Goal: Complete application form

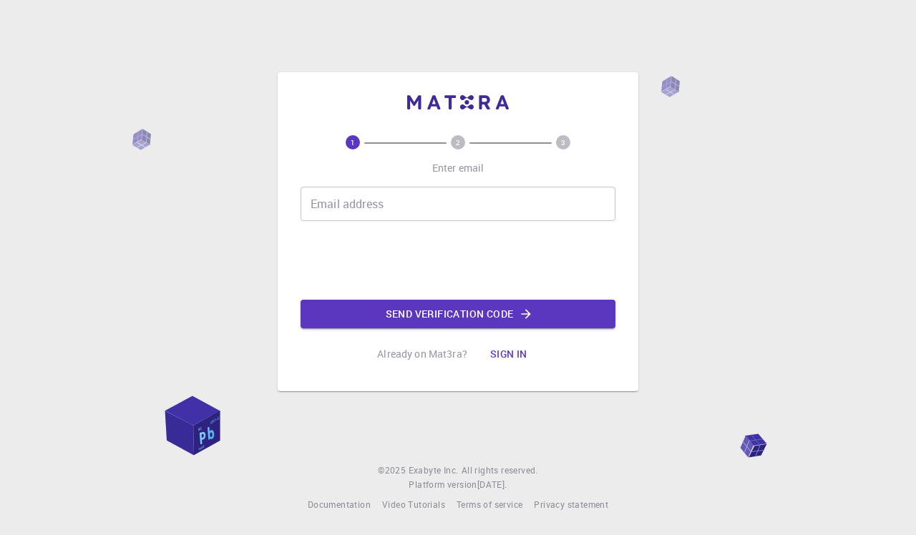
click at [383, 210] on input "Email address" at bounding box center [457, 204] width 315 height 34
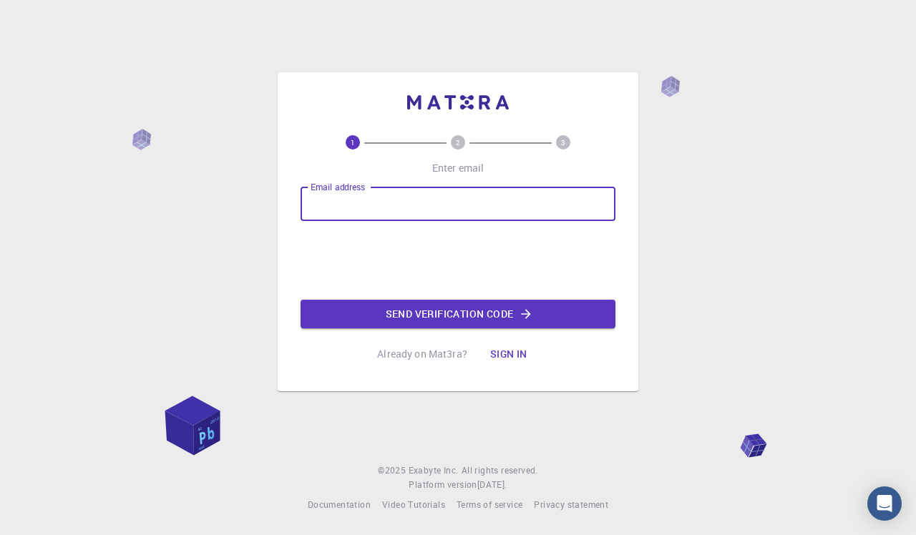
click at [383, 210] on input "Email address" at bounding box center [457, 204] width 315 height 34
type input "mithilesh230410@gmail.com"
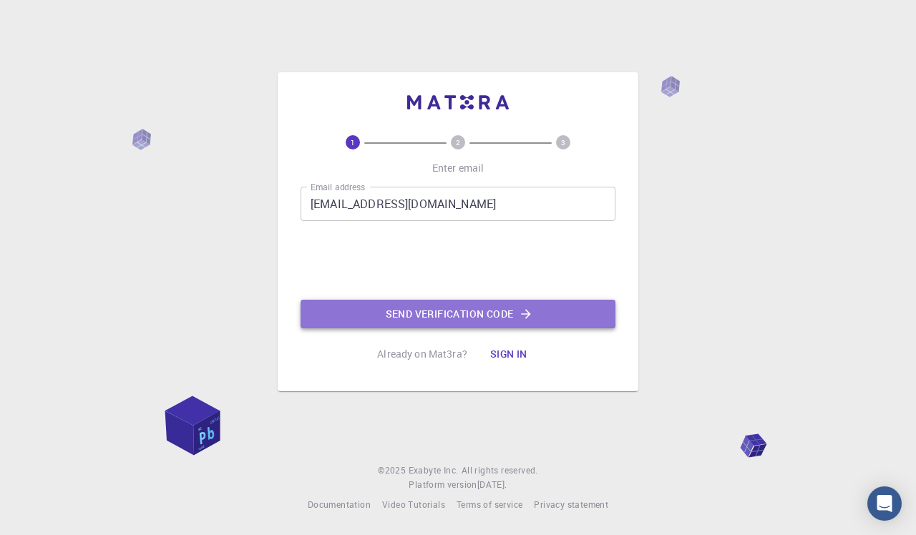
click at [481, 321] on button "Send verification code" at bounding box center [457, 314] width 315 height 29
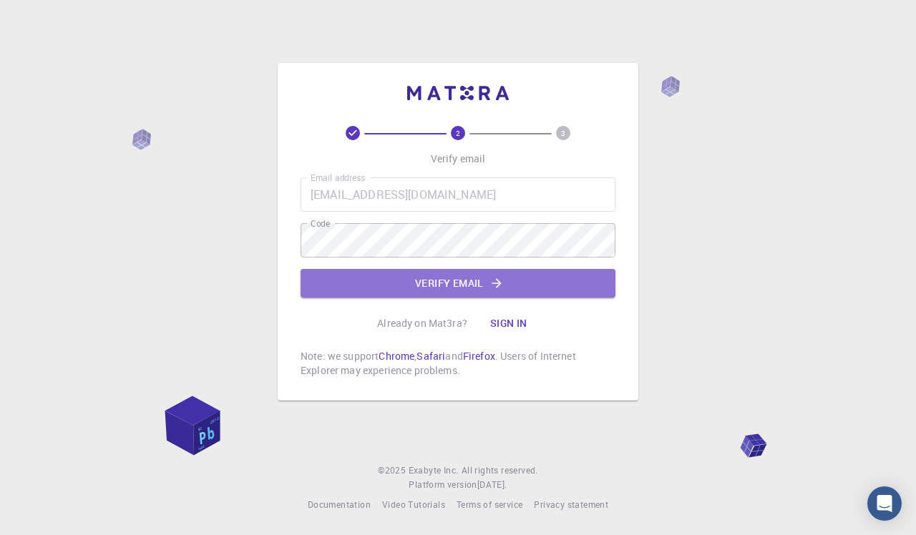
click at [473, 278] on button "Verify email" at bounding box center [457, 283] width 315 height 29
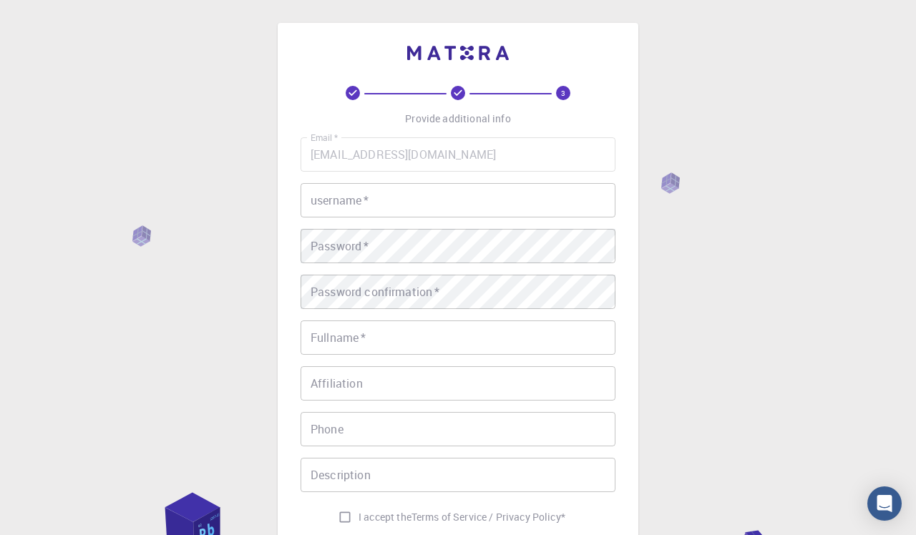
click at [421, 202] on input "username   *" at bounding box center [457, 200] width 315 height 34
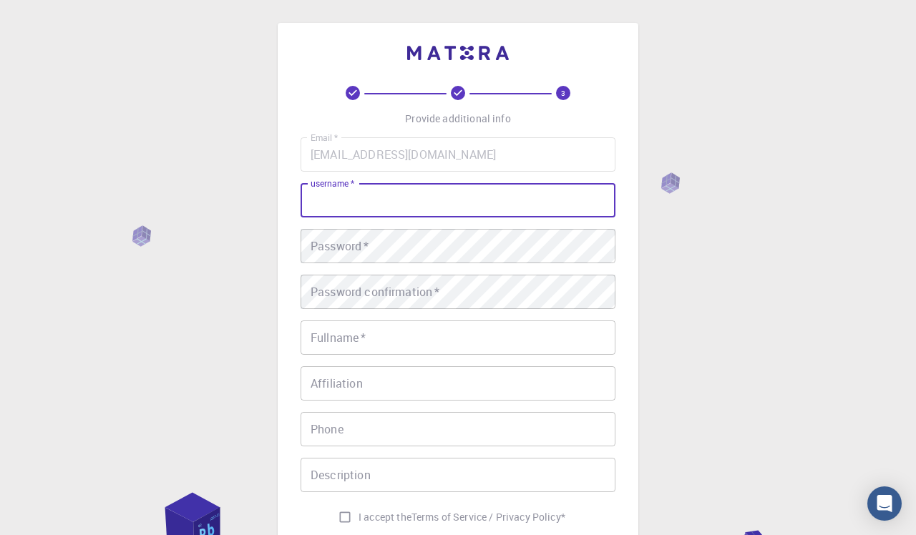
type input "m"
type input "Godspeed"
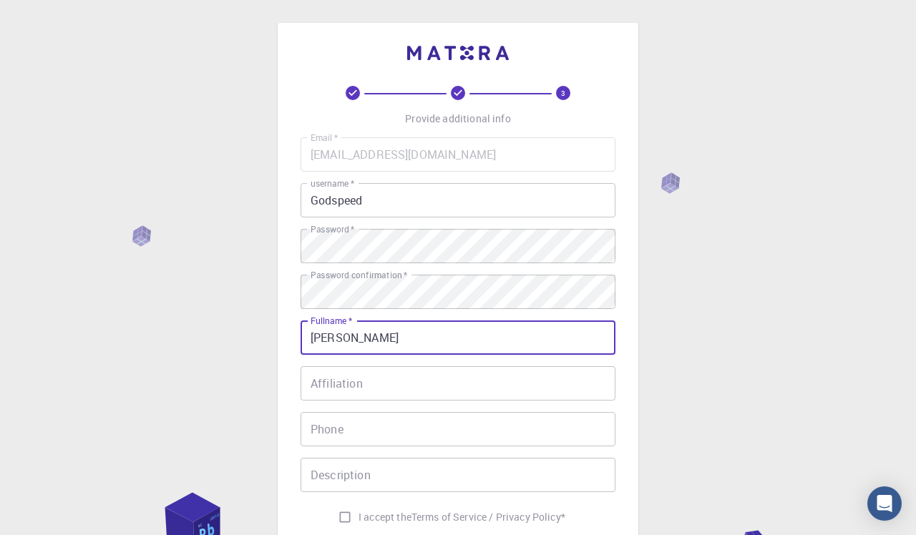
type input "Mithilesh Abarna Murugan"
click at [473, 387] on input "Affiliation" at bounding box center [457, 383] width 315 height 34
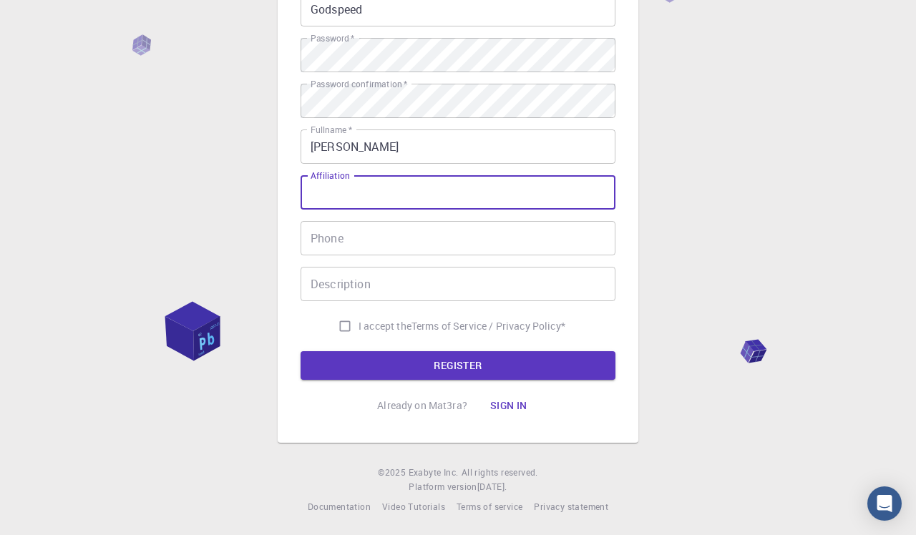
scroll to position [162, 0]
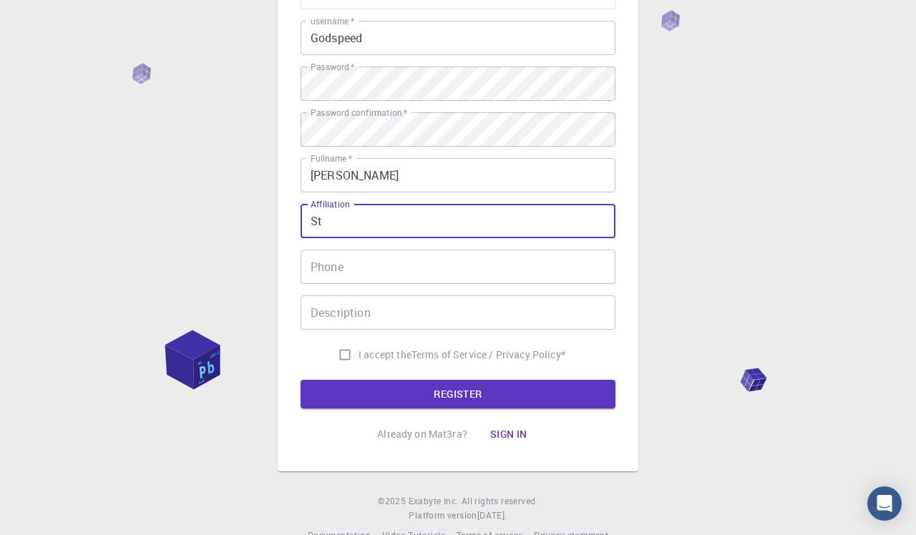
type input "S"
type input "Student"
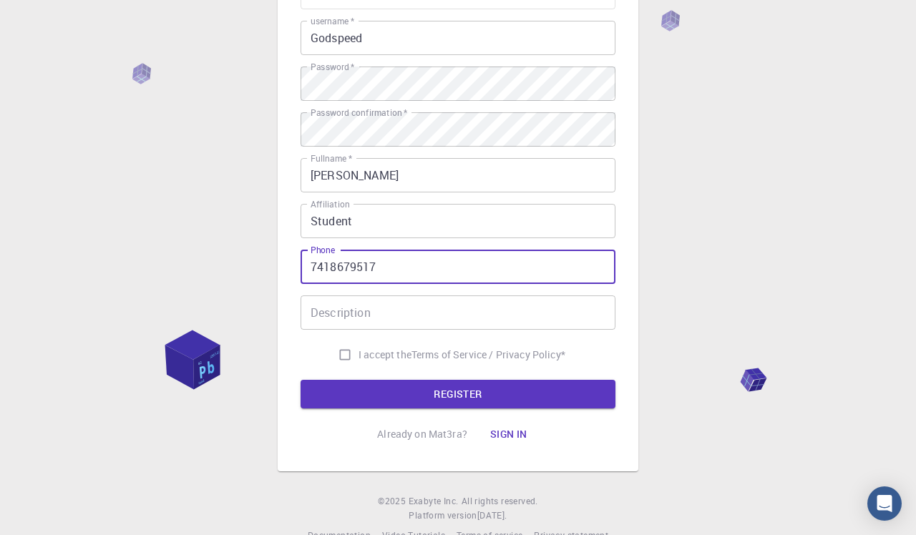
type input "7418679517"
click at [359, 301] on div "Description Description" at bounding box center [457, 312] width 315 height 34
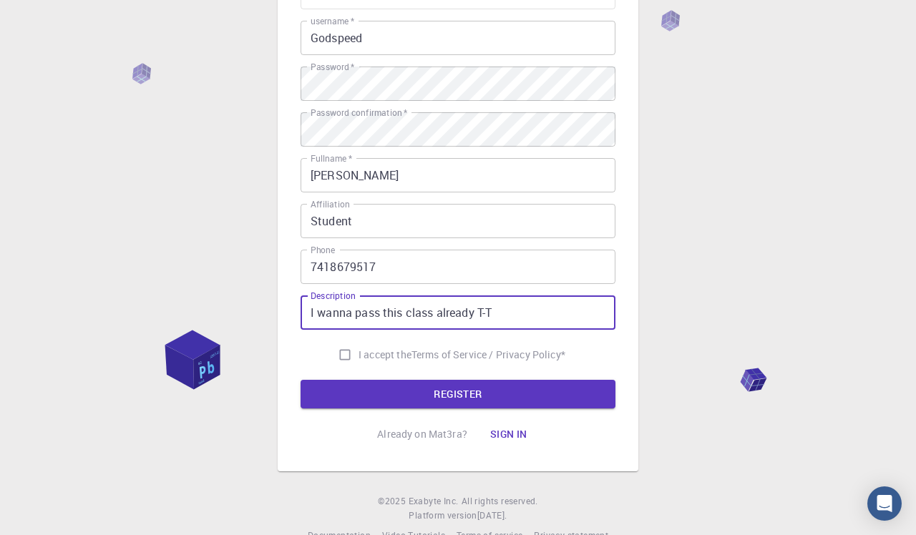
type input "I wanna pass this class already T-T"
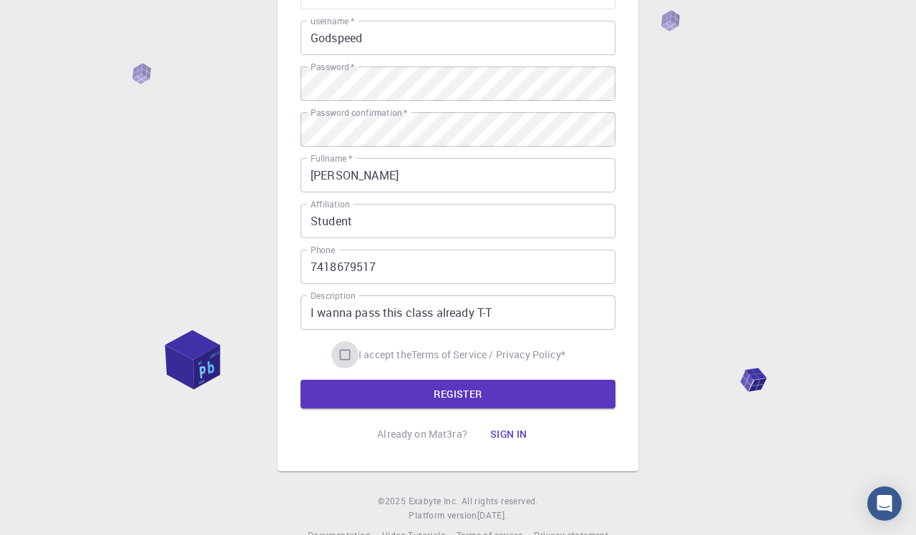
click at [354, 360] on input "I accept the Terms of Service / Privacy Policy *" at bounding box center [344, 354] width 27 height 27
checkbox input "true"
click at [372, 384] on button "REGISTER" at bounding box center [457, 394] width 315 height 29
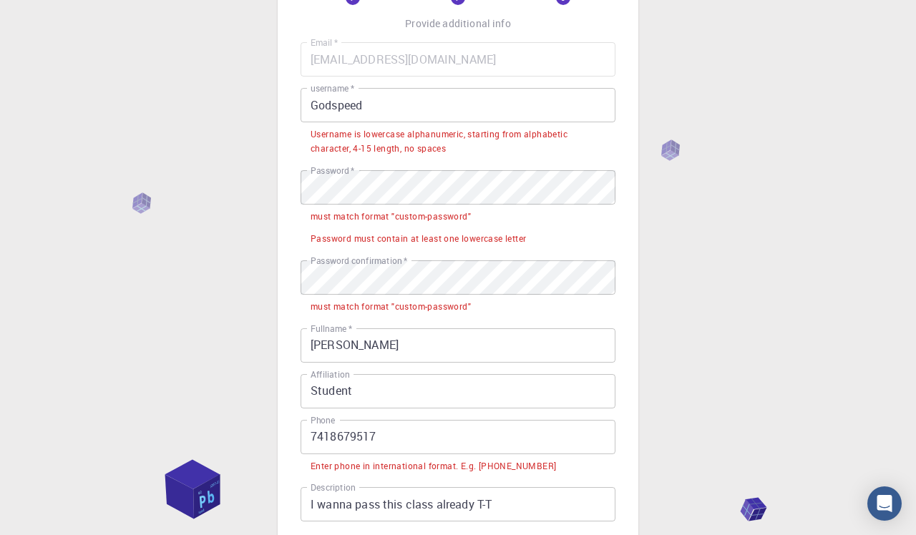
scroll to position [95, 0]
drag, startPoint x: 406, startPoint y: 102, endPoint x: 252, endPoint y: 102, distance: 153.8
click at [252, 102] on div "3 Provide additional info Email   * mithilesh230410@gmail.com Email   * usernam…" at bounding box center [458, 331] width 916 height 853
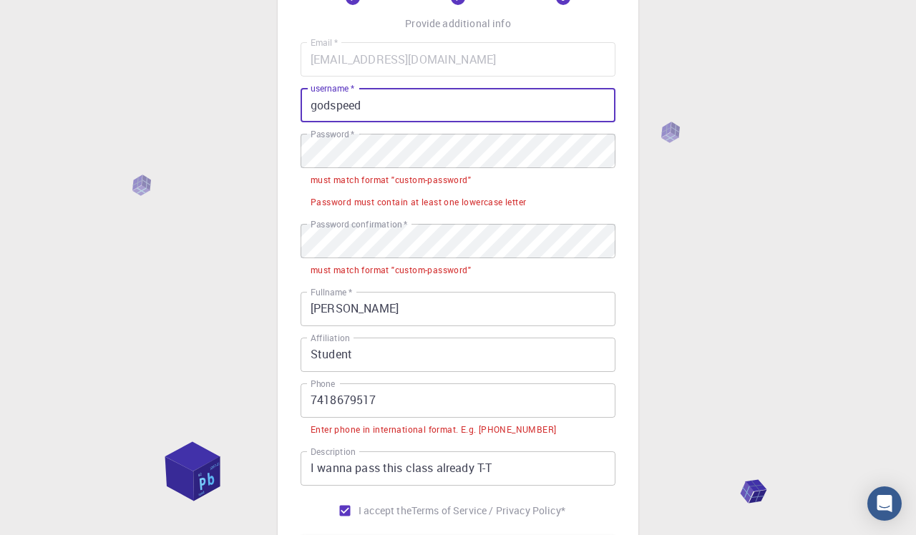
type input "godspeed"
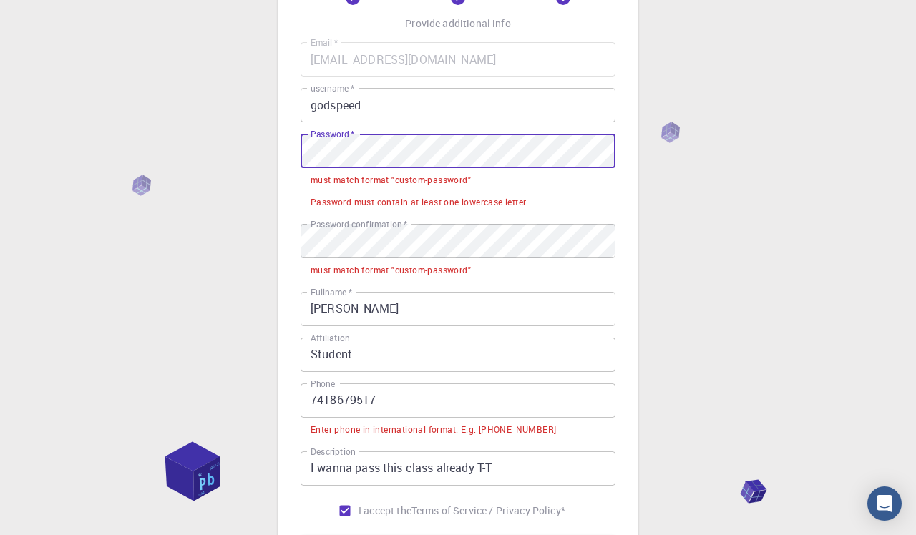
click at [298, 152] on div "3 Provide additional info Email   * mithilesh230410@gmail.com Email   * usernam…" at bounding box center [458, 278] width 361 height 700
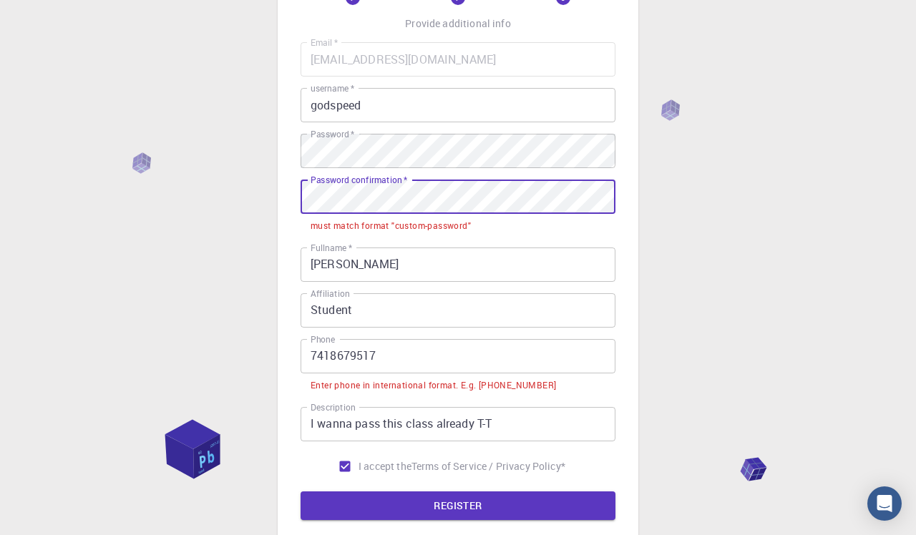
click at [282, 196] on div "3 Provide additional info Email   * mithilesh230410@gmail.com Email   * usernam…" at bounding box center [458, 255] width 361 height 655
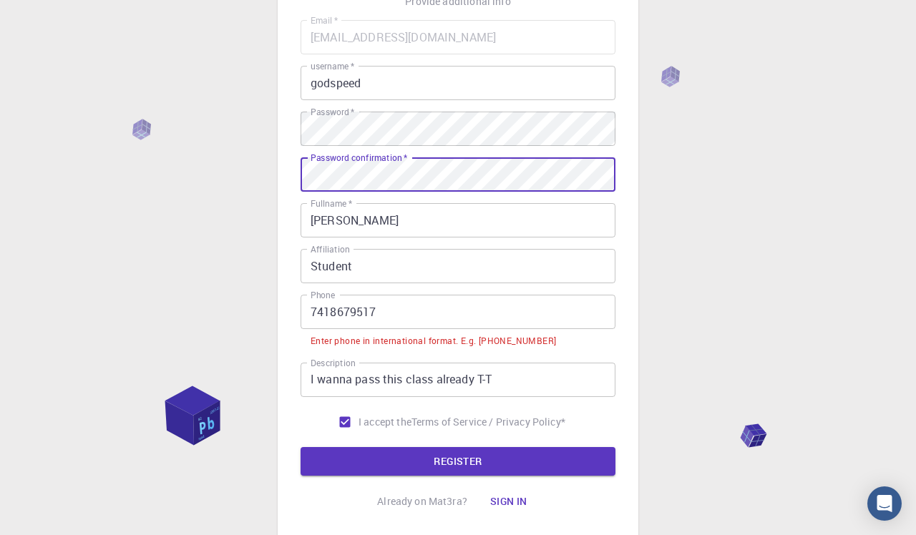
scroll to position [119, 0]
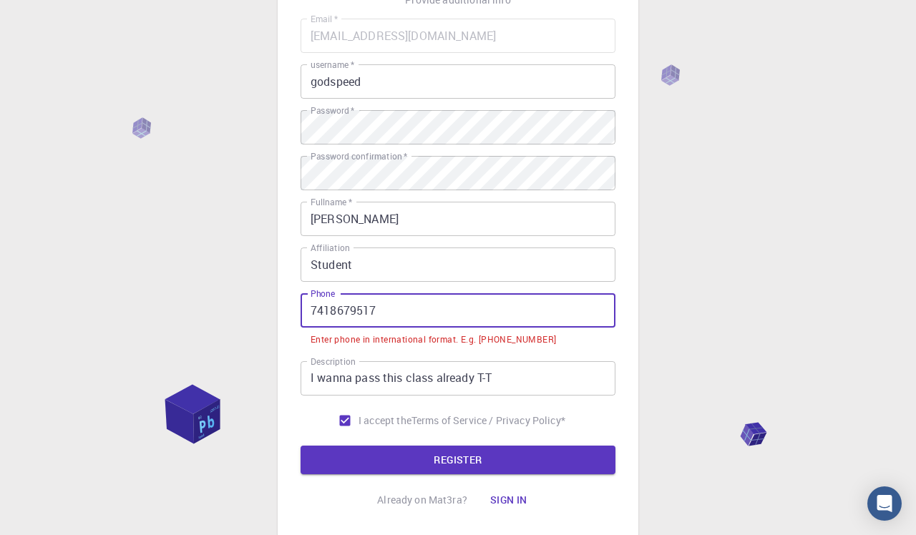
click at [313, 307] on input "7418679517" at bounding box center [457, 310] width 315 height 34
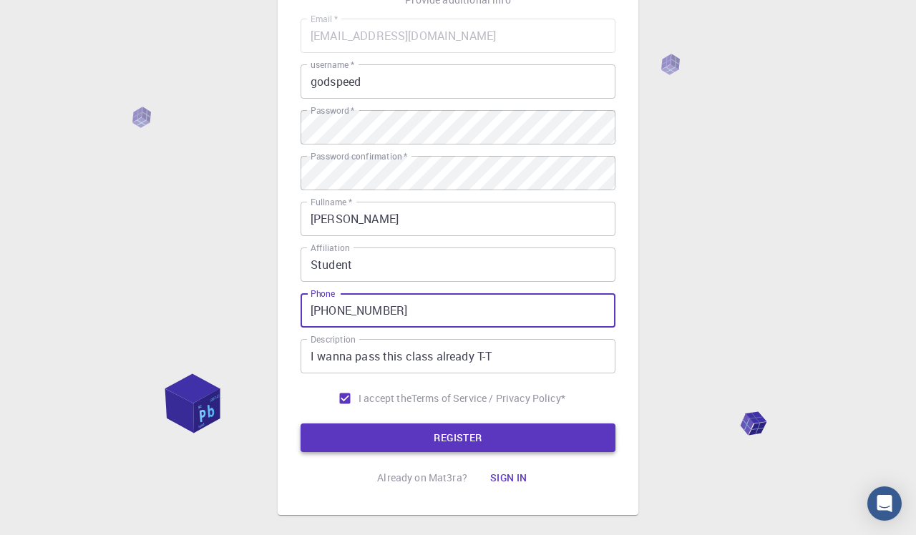
type input "+917418679517"
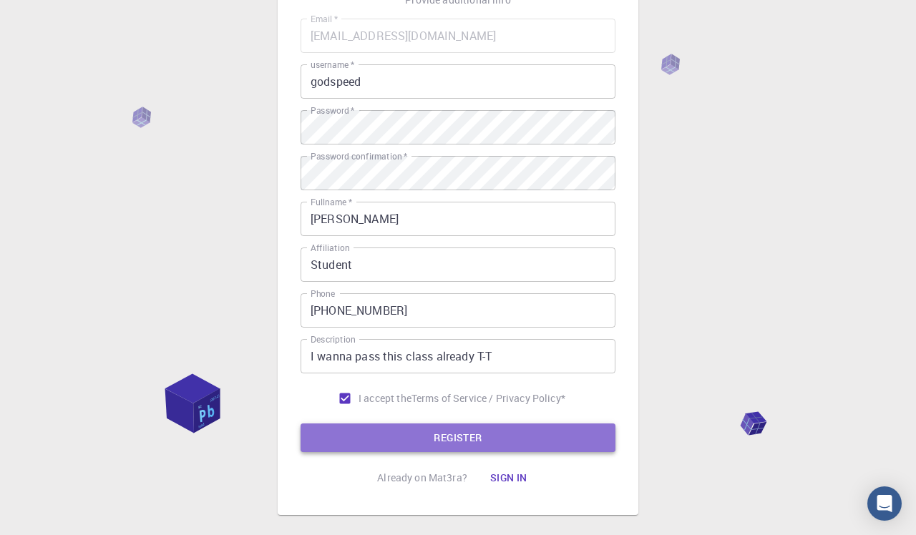
click at [418, 439] on button "REGISTER" at bounding box center [457, 437] width 315 height 29
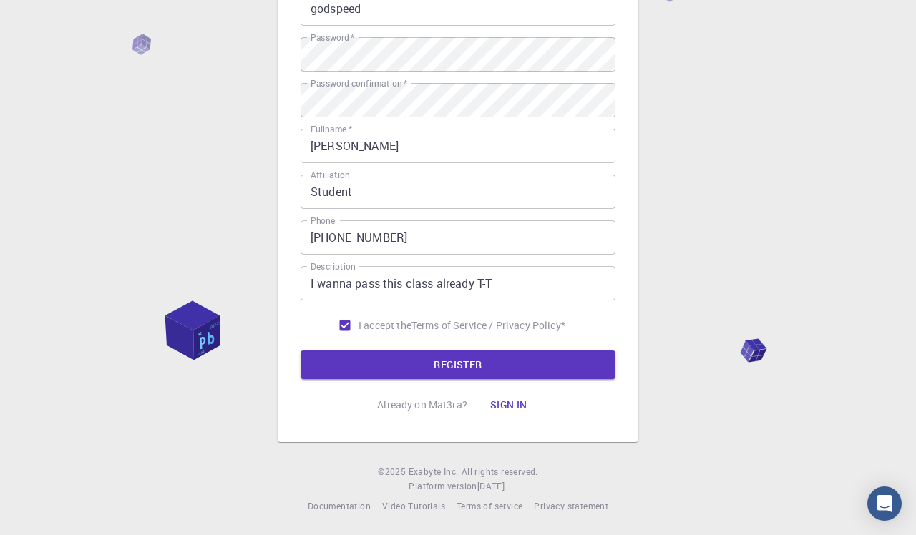
scroll to position [191, 0]
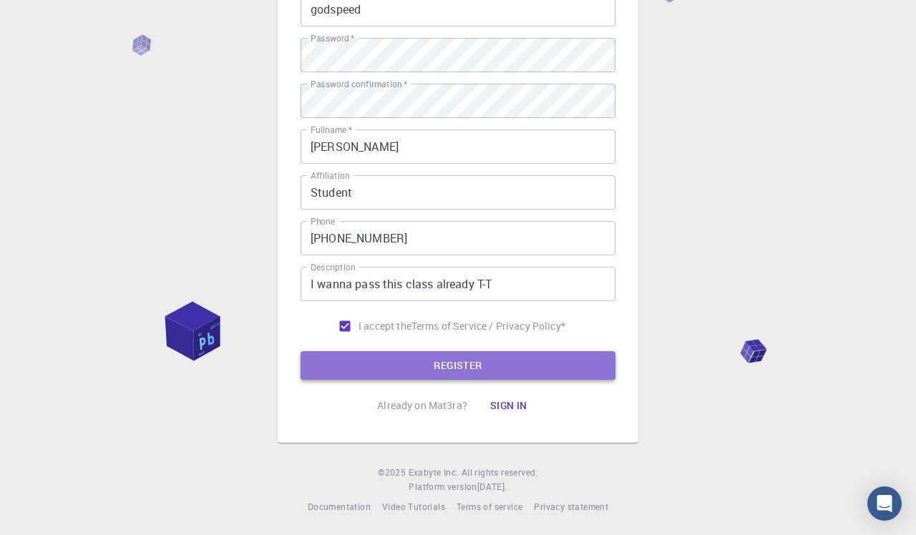
click at [499, 356] on button "REGISTER" at bounding box center [457, 365] width 315 height 29
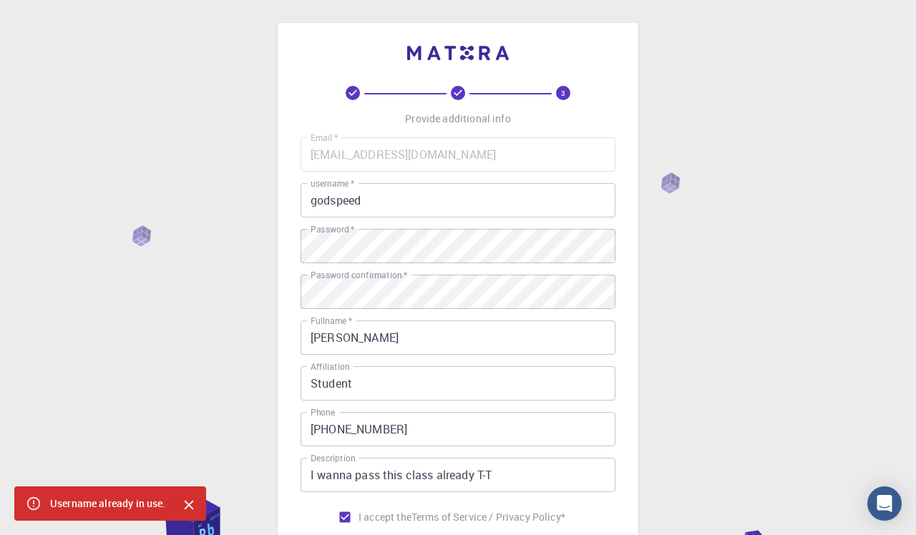
scroll to position [0, 0]
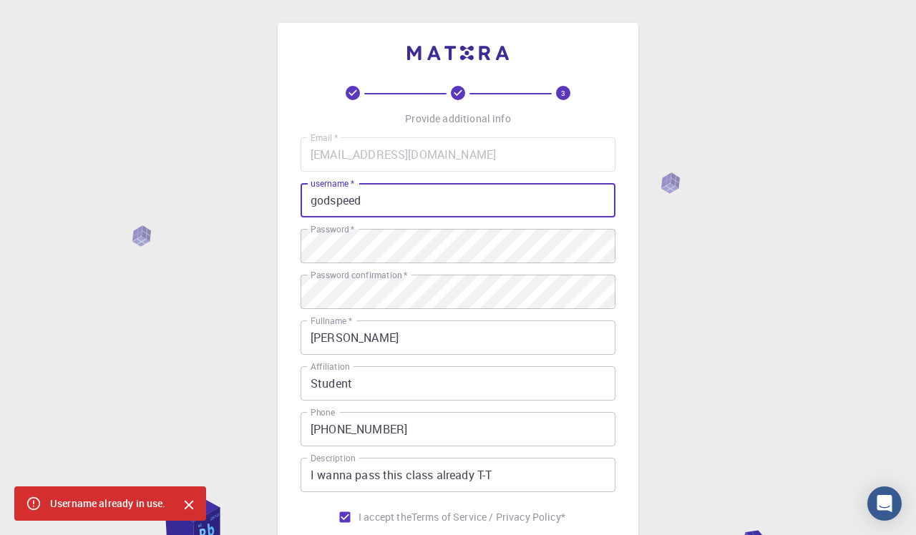
drag, startPoint x: 385, startPoint y: 200, endPoint x: 285, endPoint y: 191, distance: 100.5
click at [285, 191] on div "3 Provide additional info Email   * mithilesh230410@gmail.com Email   * usernam…" at bounding box center [458, 328] width 361 height 611
click at [370, 203] on input "godspeed" at bounding box center [457, 200] width 315 height 34
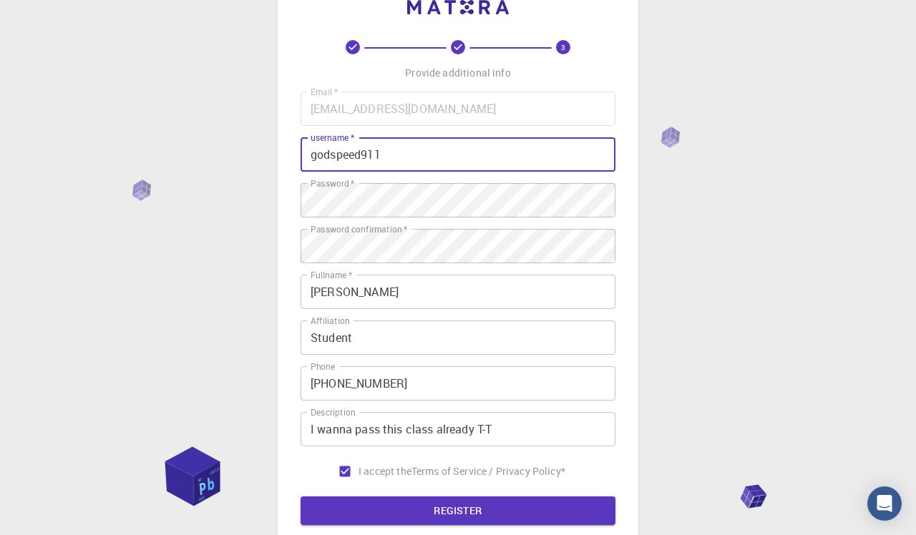
scroll to position [143, 0]
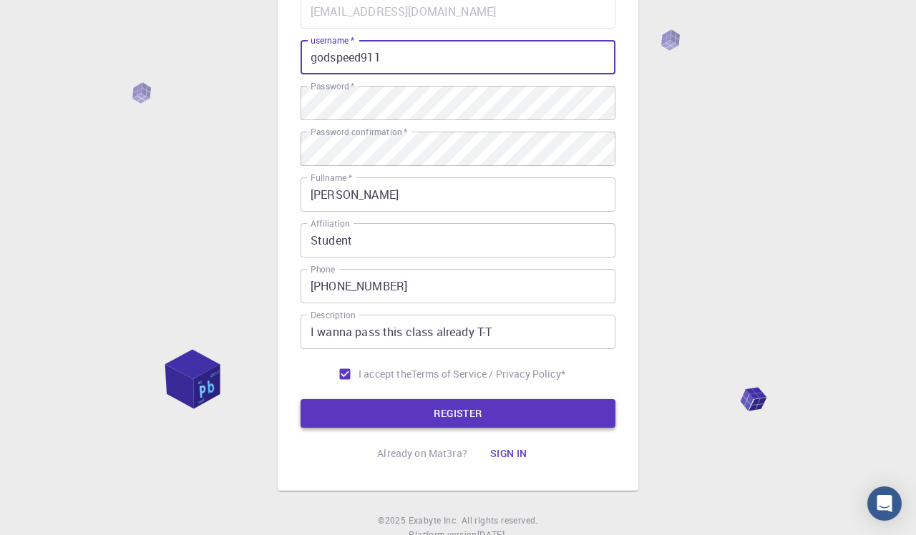
type input "godspeed911"
click at [494, 414] on button "REGISTER" at bounding box center [457, 413] width 315 height 29
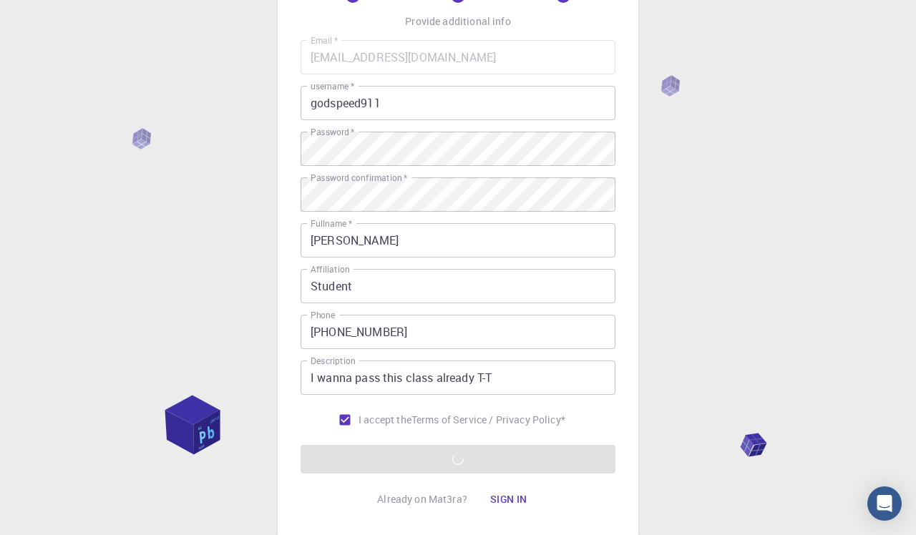
scroll to position [0, 0]
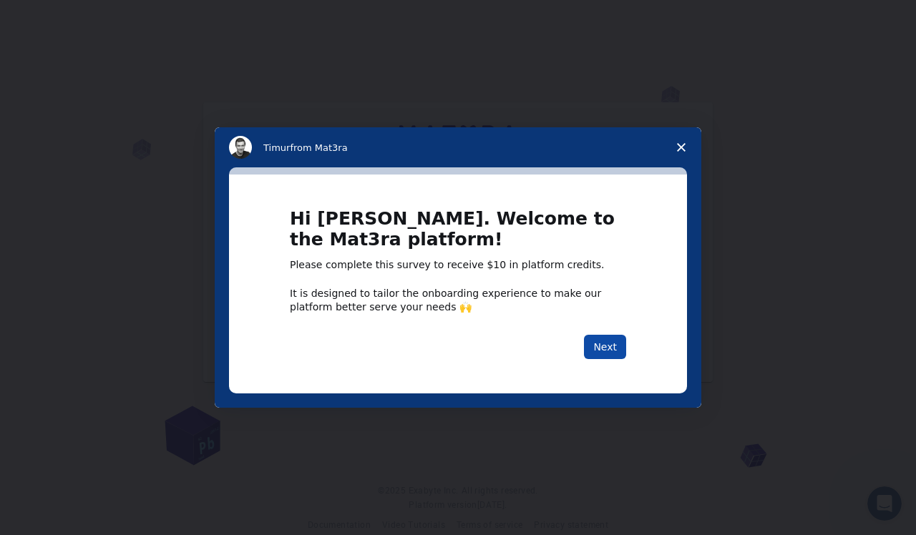
click at [621, 344] on button "Next" at bounding box center [605, 347] width 42 height 24
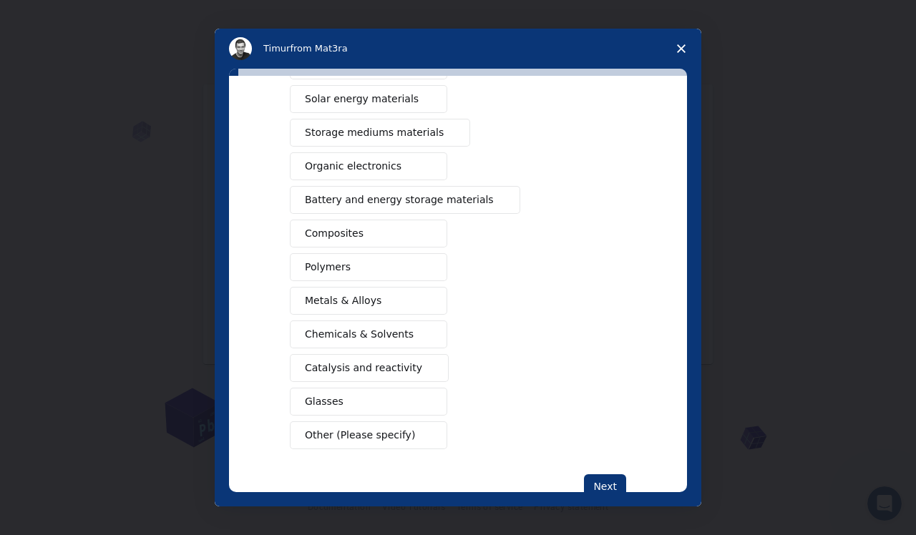
scroll to position [155, 0]
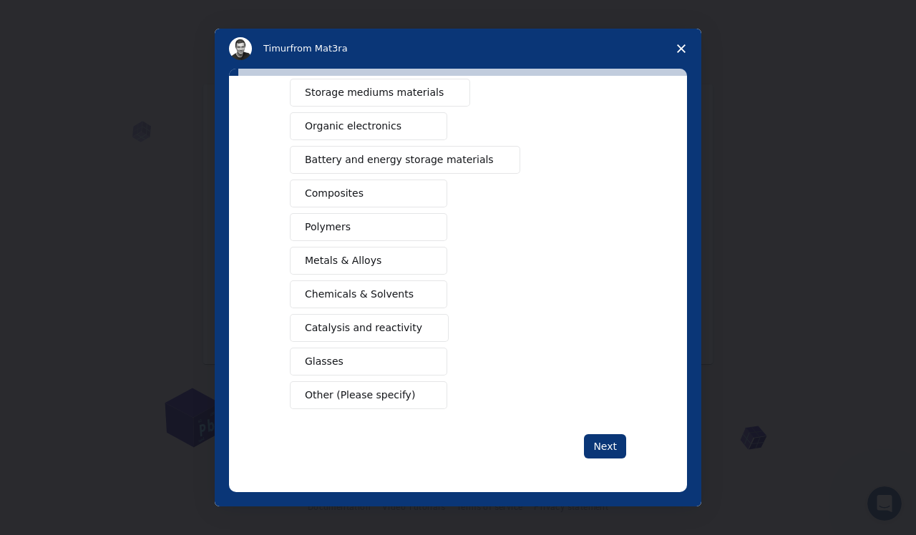
click at [380, 393] on span "Other (Please specify)" at bounding box center [360, 395] width 110 height 15
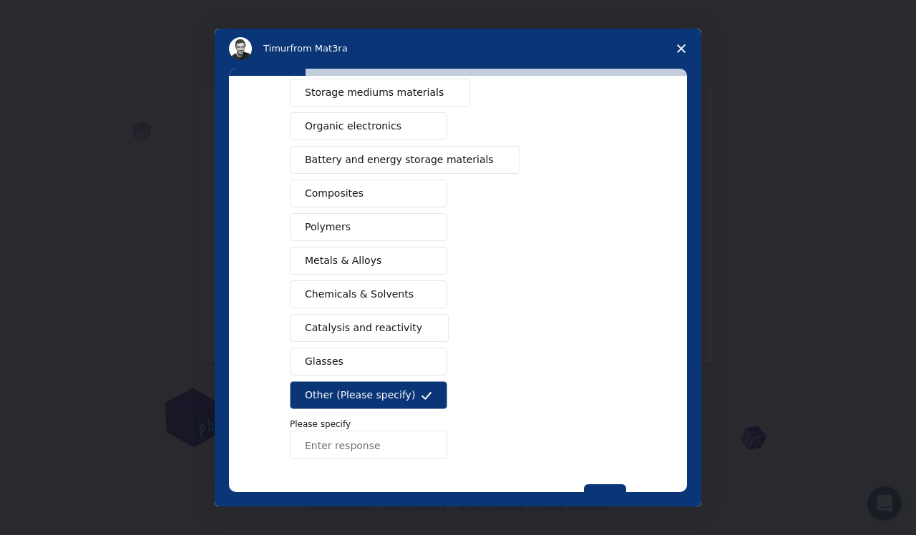
click at [372, 448] on input "Enter response" at bounding box center [368, 445] width 157 height 29
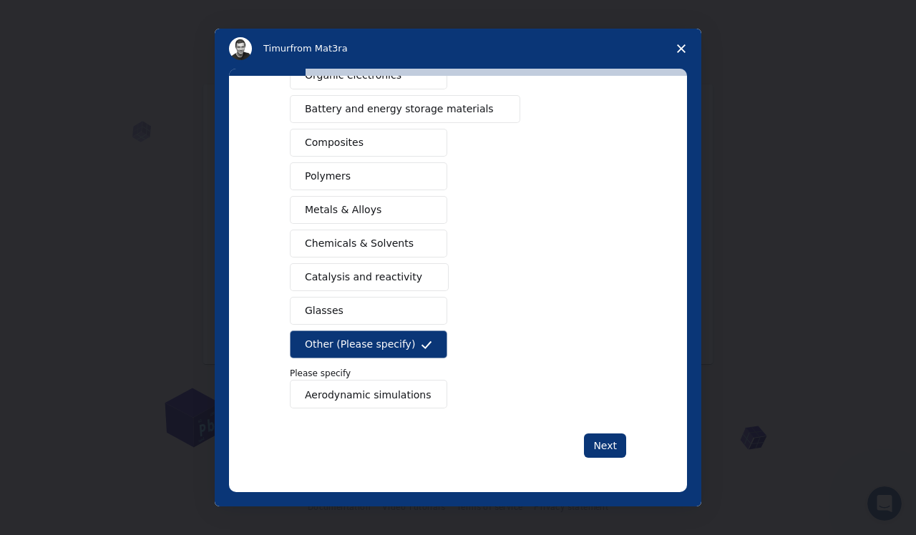
scroll to position [205, 0]
type input "Aerodynamic simulations"
click at [596, 436] on button "Next" at bounding box center [605, 445] width 42 height 24
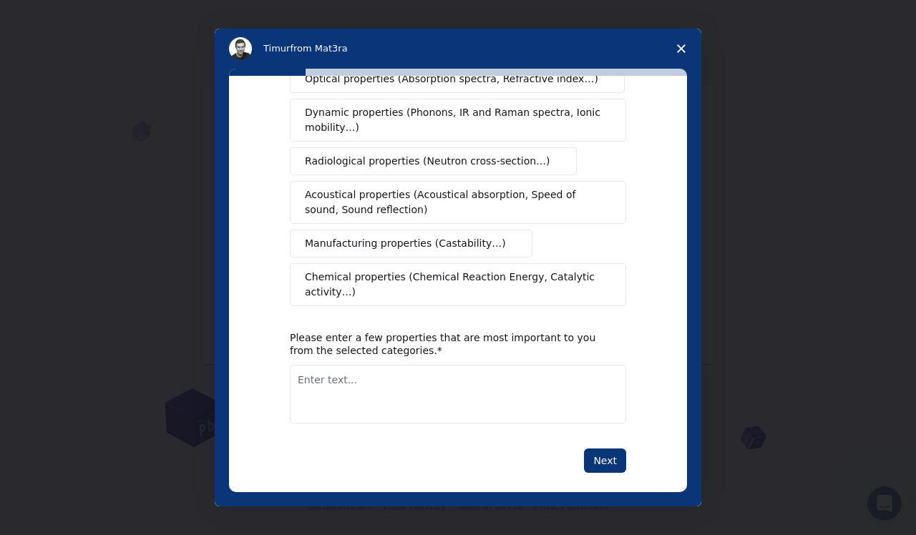
scroll to position [244, 0]
click at [361, 370] on textarea "Enter text..." at bounding box center [458, 395] width 336 height 59
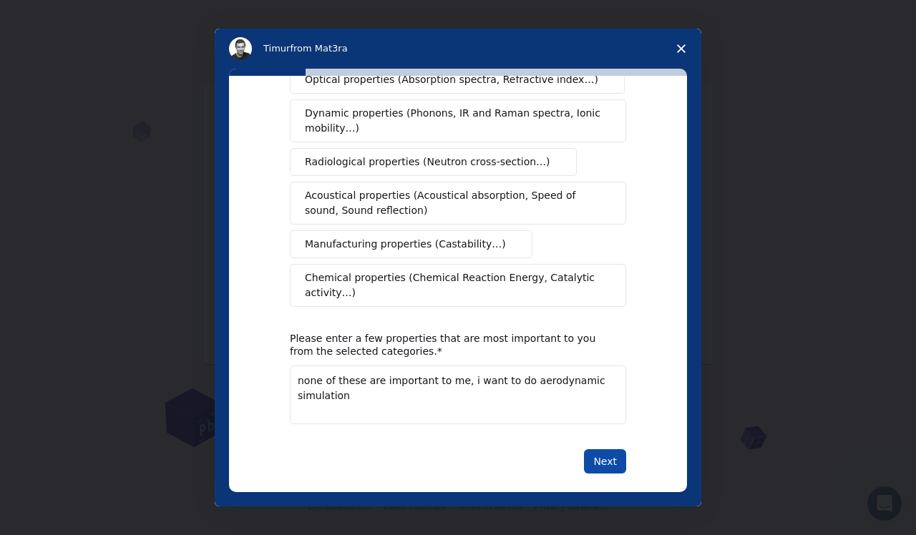
type textarea "none of these are important to me, i want to do aerodynamic simulation"
click at [602, 451] on button "Next" at bounding box center [605, 461] width 42 height 24
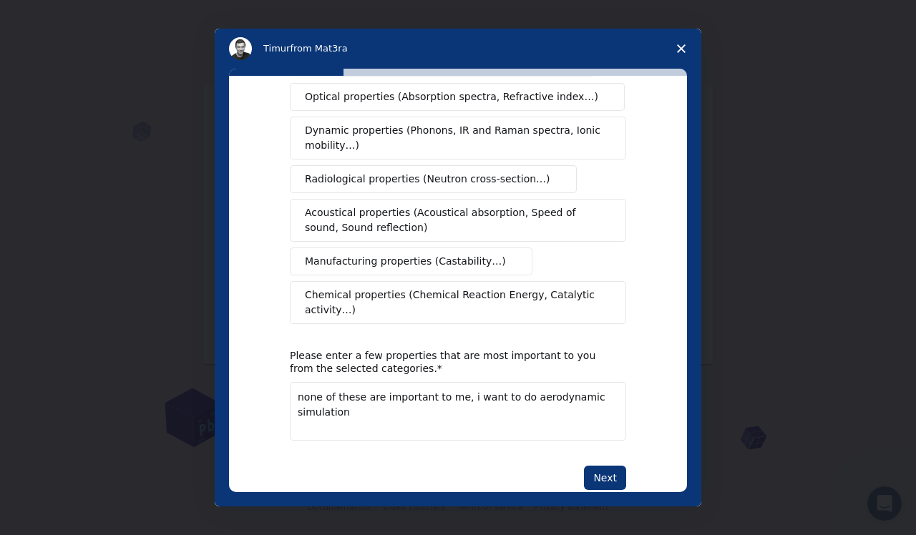
scroll to position [34, 0]
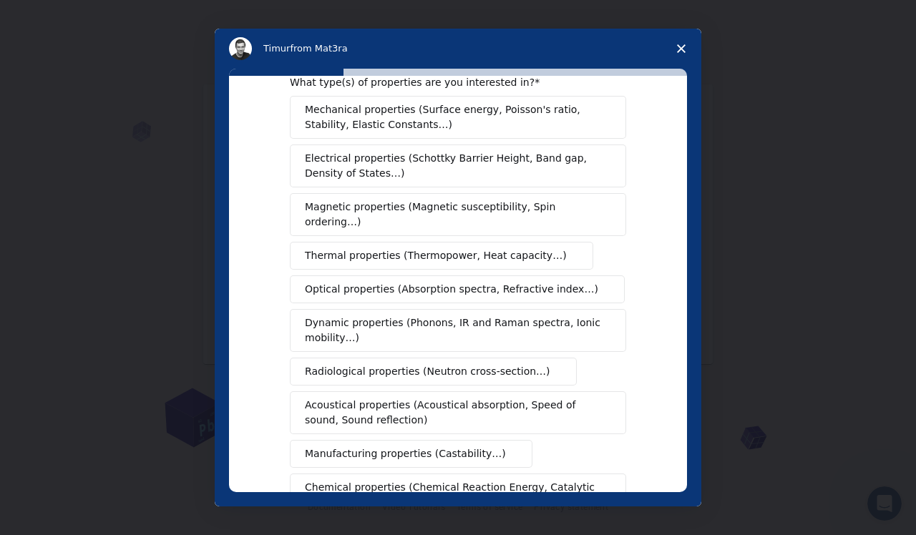
click at [311, 146] on div "Mechanical properties (Surface energy, Poisson's ratio, Stability, Elastic Cons…" at bounding box center [458, 306] width 336 height 421
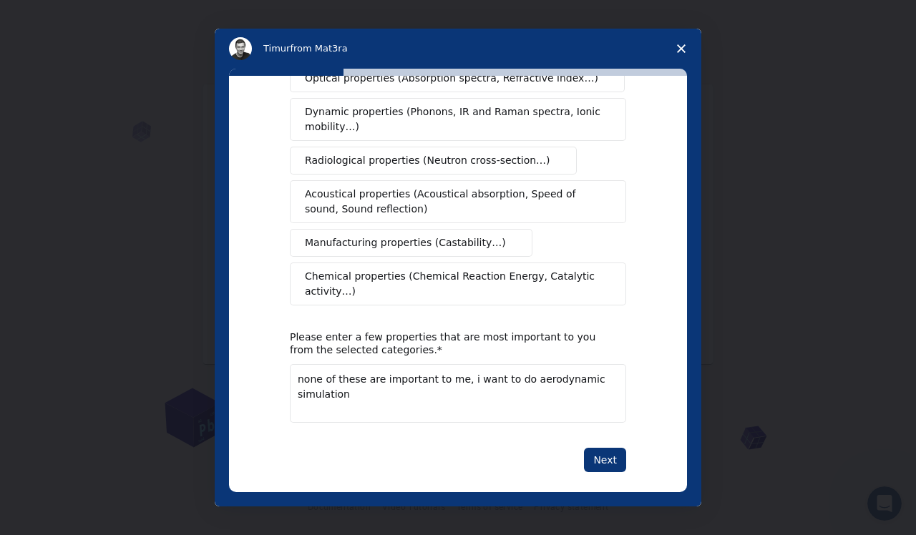
scroll to position [244, 0]
click at [357, 188] on span "Acoustical properties (Acoustical absorption, Speed of sound, Sound reflection)" at bounding box center [454, 203] width 298 height 30
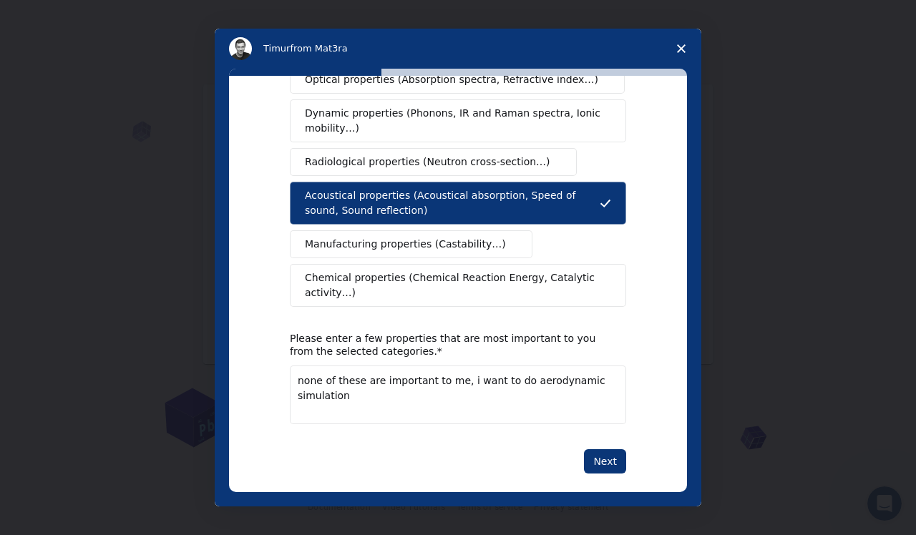
click at [353, 188] on span "Acoustical properties (Acoustical absorption, Speed of sound, Sound reflection)" at bounding box center [452, 203] width 295 height 30
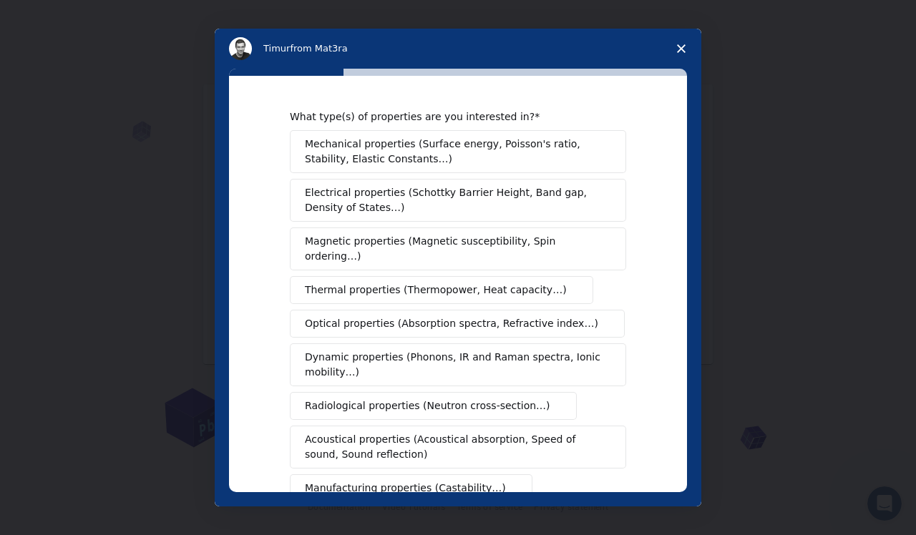
scroll to position [0, 0]
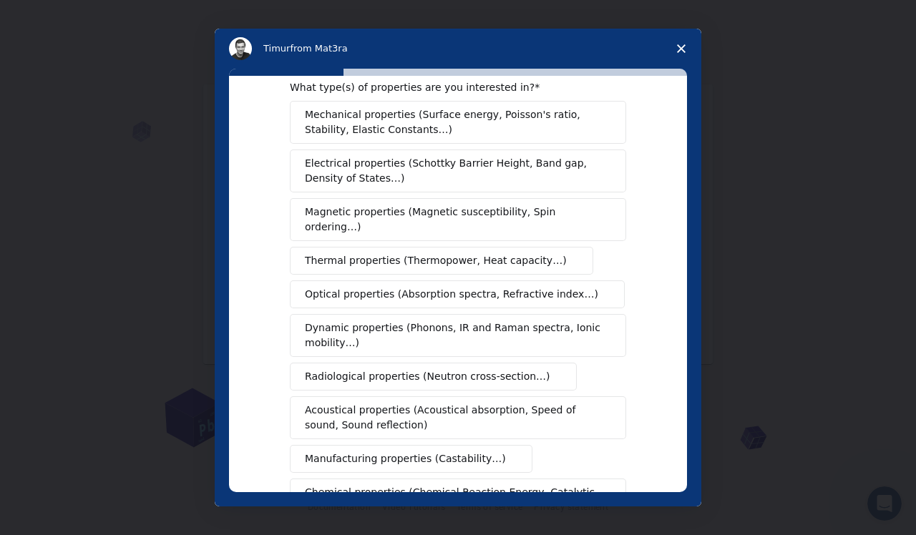
click at [492, 208] on span "Magnetic properties (Magnetic susceptibility, Spin ordering…)" at bounding box center [452, 220] width 295 height 30
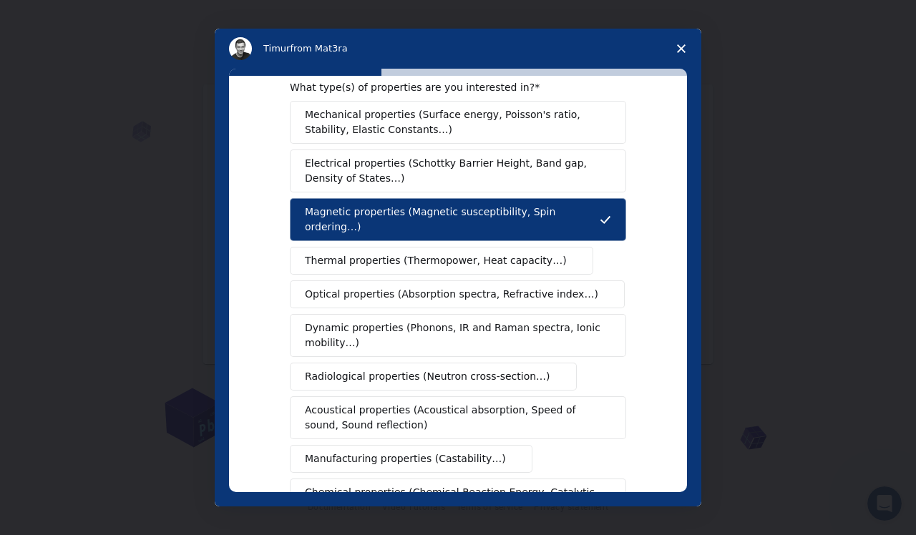
scroll to position [54, 0]
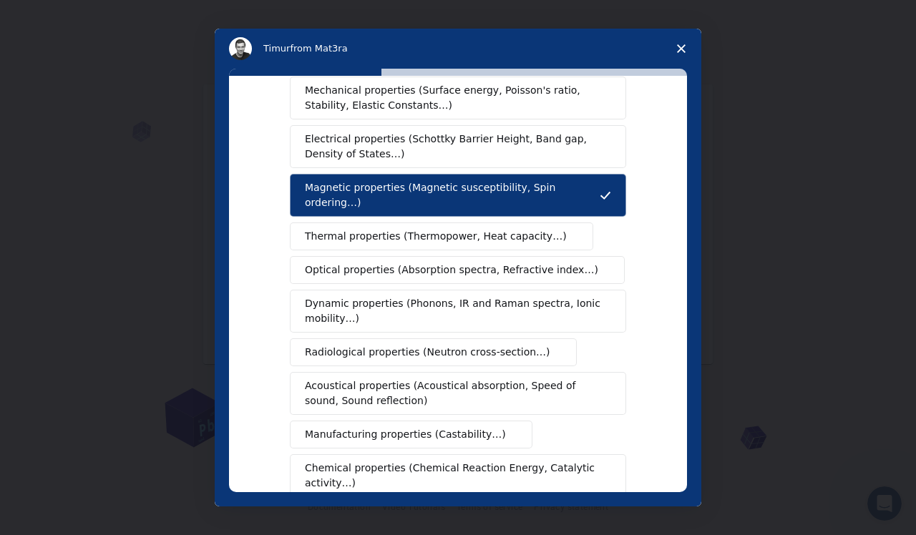
click at [492, 229] on span "Thermal properties (Thermopower, Heat capacity…)" at bounding box center [436, 236] width 262 height 15
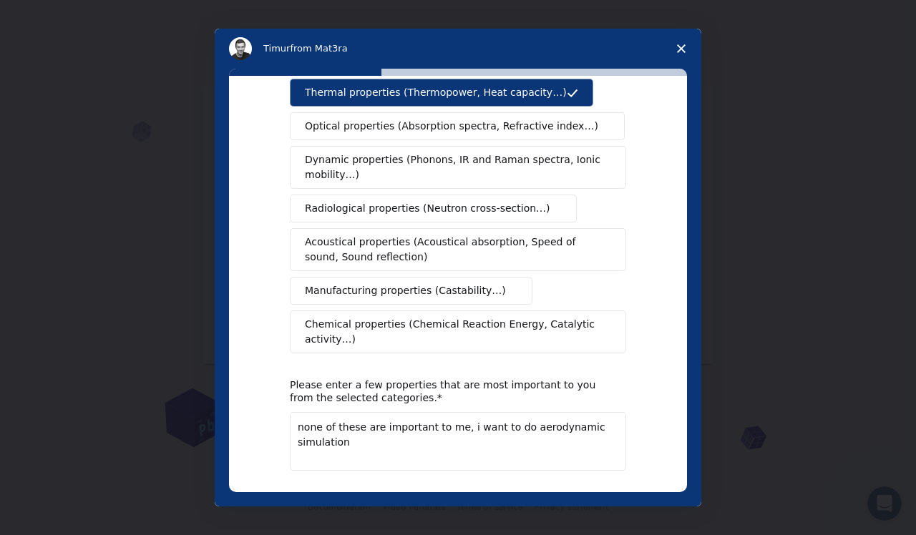
scroll to position [204, 0]
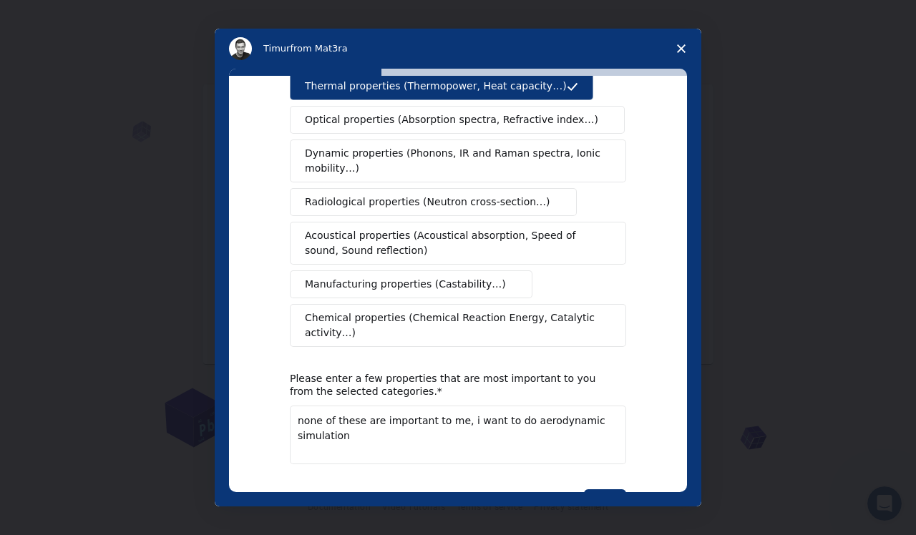
click at [548, 310] on span "Chemical properties (Chemical Reaction Energy, Catalytic activity…)" at bounding box center [453, 325] width 296 height 30
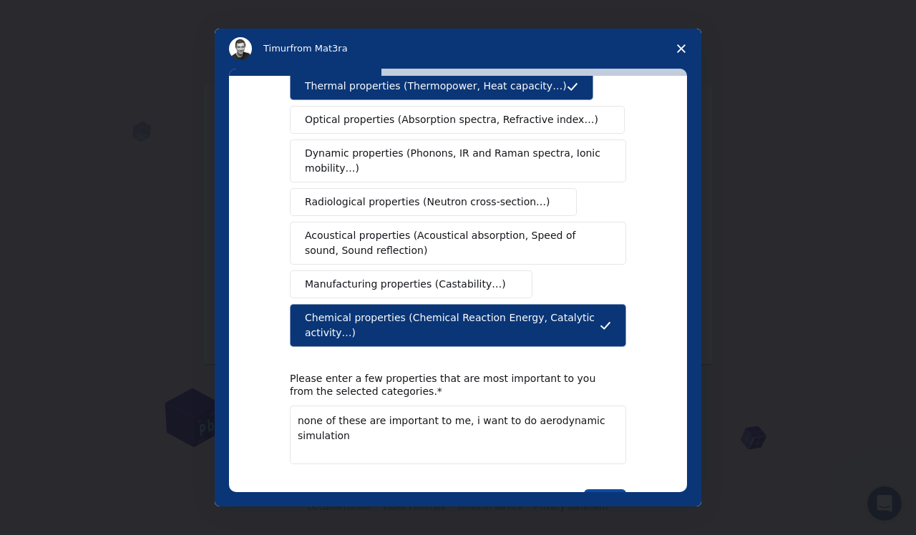
click at [592, 489] on button "Next" at bounding box center [605, 501] width 42 height 24
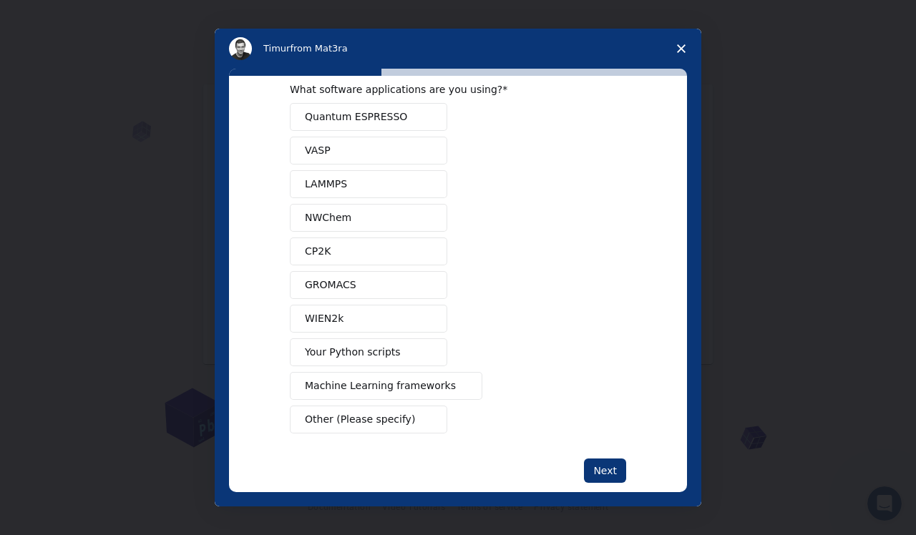
scroll to position [28, 0]
click at [396, 423] on span "Other (Please specify)" at bounding box center [360, 418] width 110 height 15
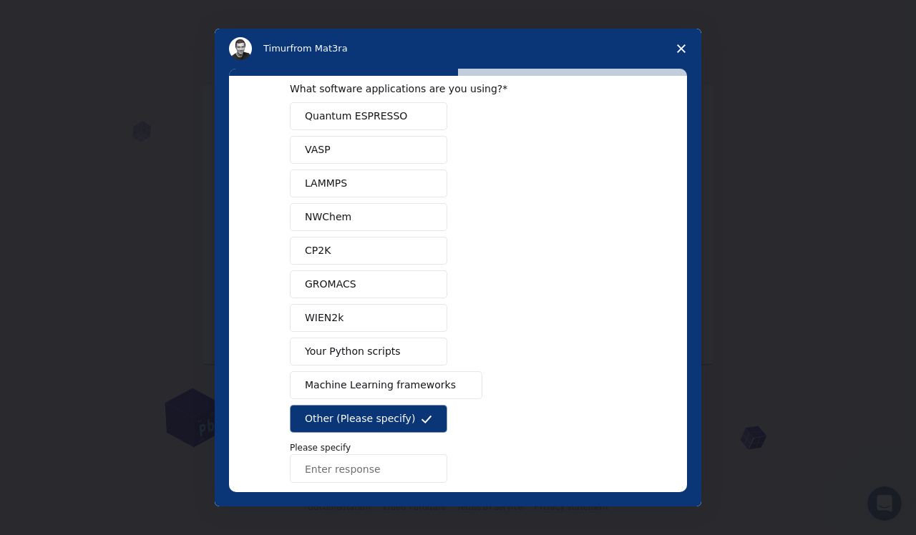
click at [377, 471] on input "Enter response" at bounding box center [368, 468] width 157 height 29
type input "nothing, i thought this was ai?"
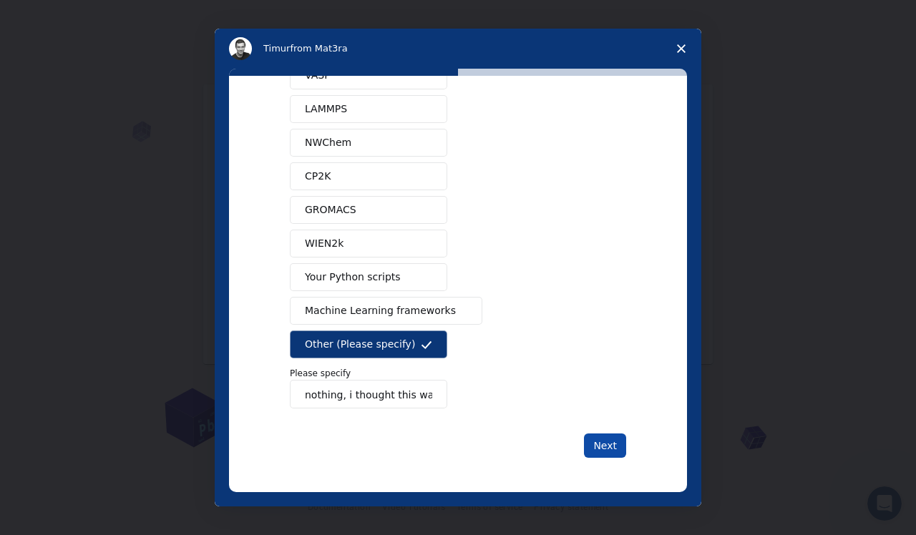
scroll to position [102, 0]
click at [599, 444] on button "Next" at bounding box center [605, 445] width 42 height 24
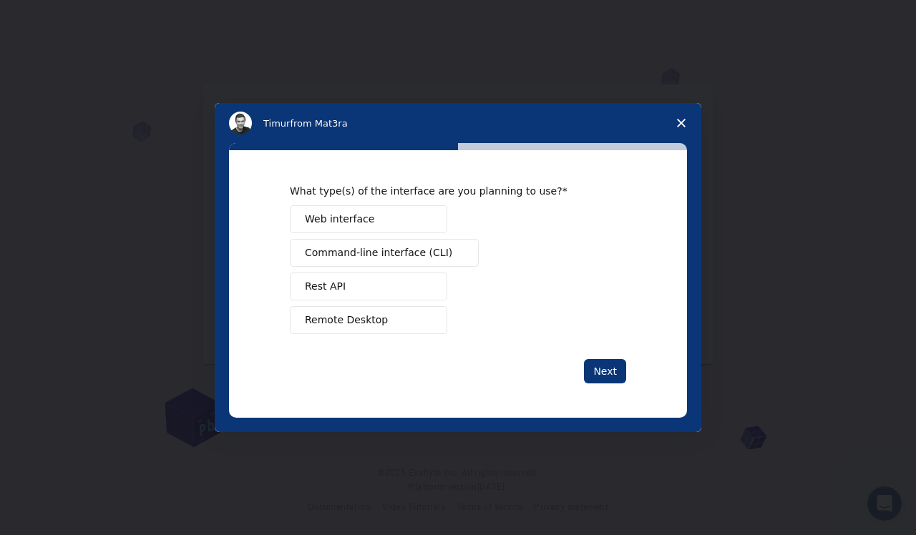
scroll to position [0, 0]
click at [438, 207] on button "Web interface" at bounding box center [368, 219] width 157 height 28
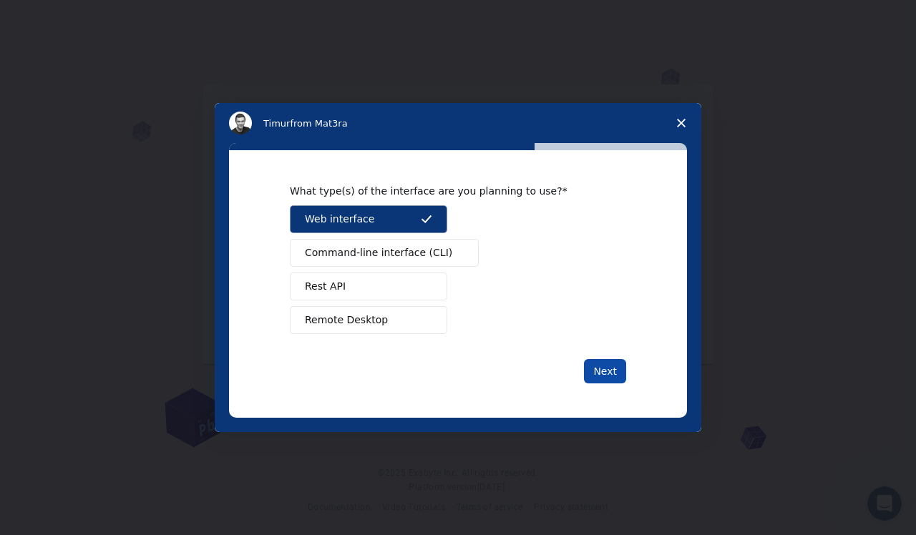
click at [599, 366] on button "Next" at bounding box center [605, 371] width 42 height 24
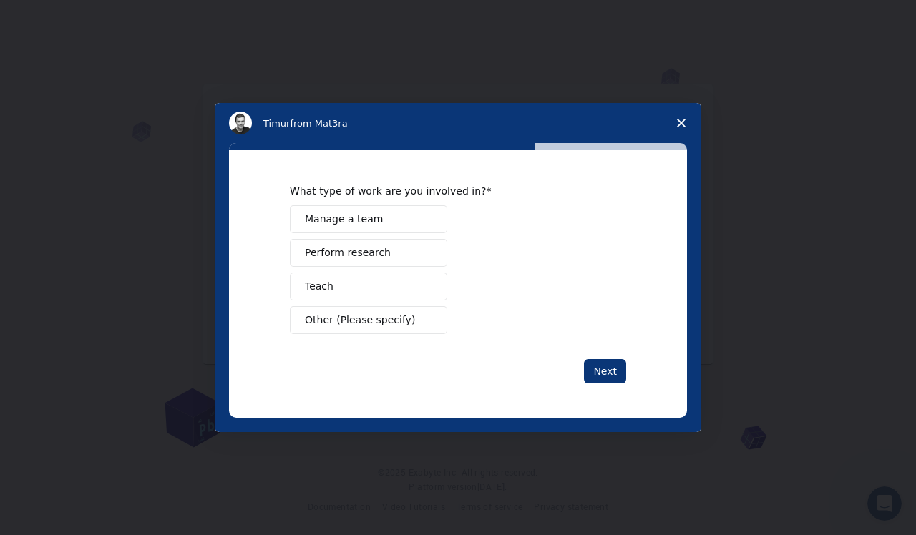
click at [400, 318] on span "Other (Please specify)" at bounding box center [360, 320] width 110 height 15
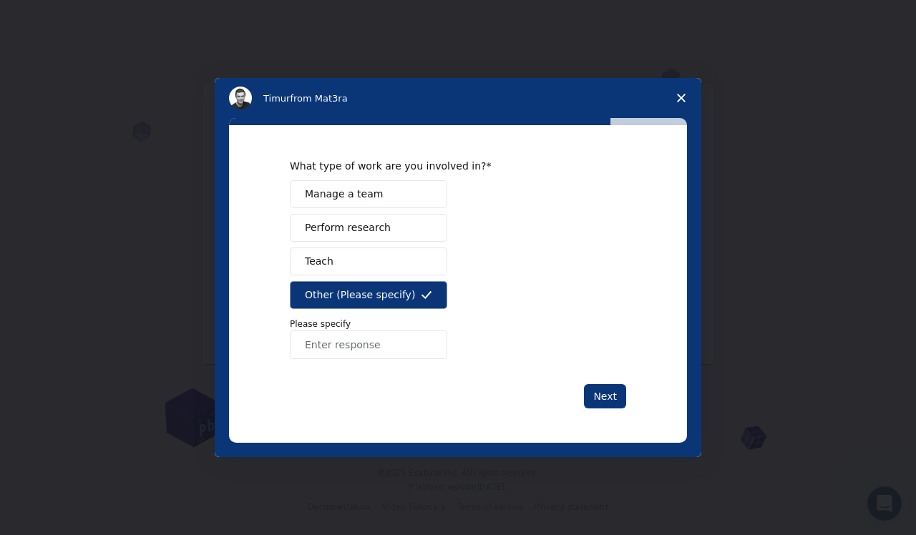
click at [375, 348] on input "Enter response" at bounding box center [368, 344] width 157 height 29
type input "ima students tryna pass this class :3"
click at [599, 400] on button "Next" at bounding box center [605, 396] width 42 height 24
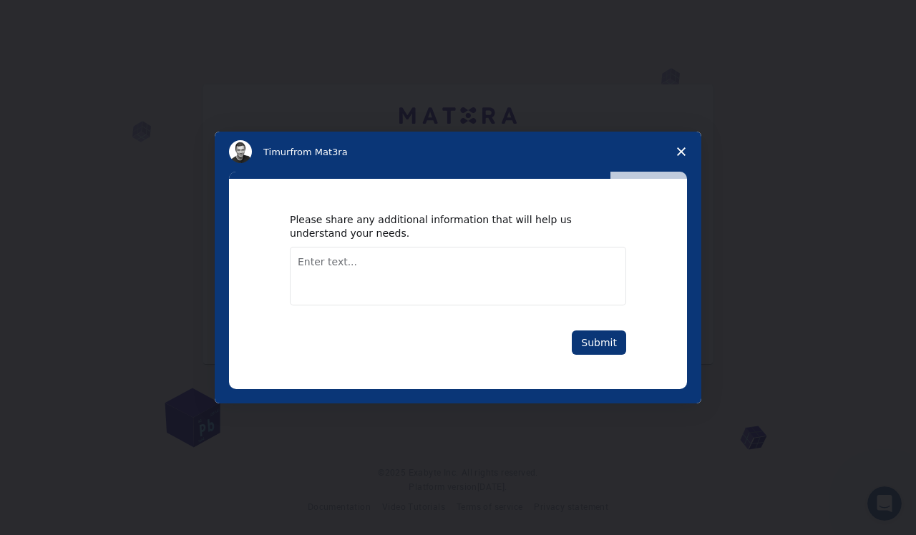
click at [438, 268] on textarea "Enter text..." at bounding box center [458, 276] width 336 height 59
click at [366, 267] on textarea "i need to do a simulation" at bounding box center [458, 276] width 336 height 59
click at [493, 263] on textarea "i need to do a CFD simulation" at bounding box center [458, 276] width 336 height 59
type textarea "i need to do a CFD simulation of an F1 car, and i need to do this with ai pls T…"
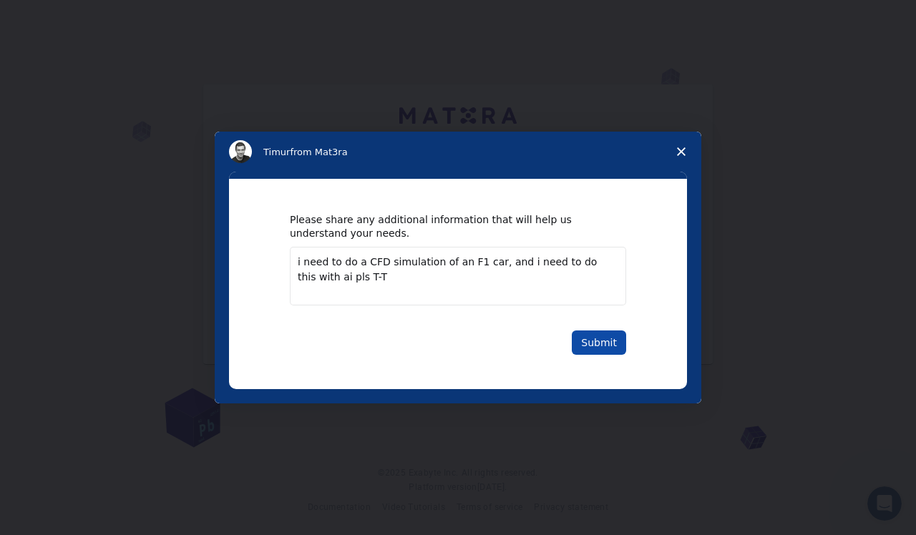
click at [596, 339] on button "Submit" at bounding box center [599, 342] width 54 height 24
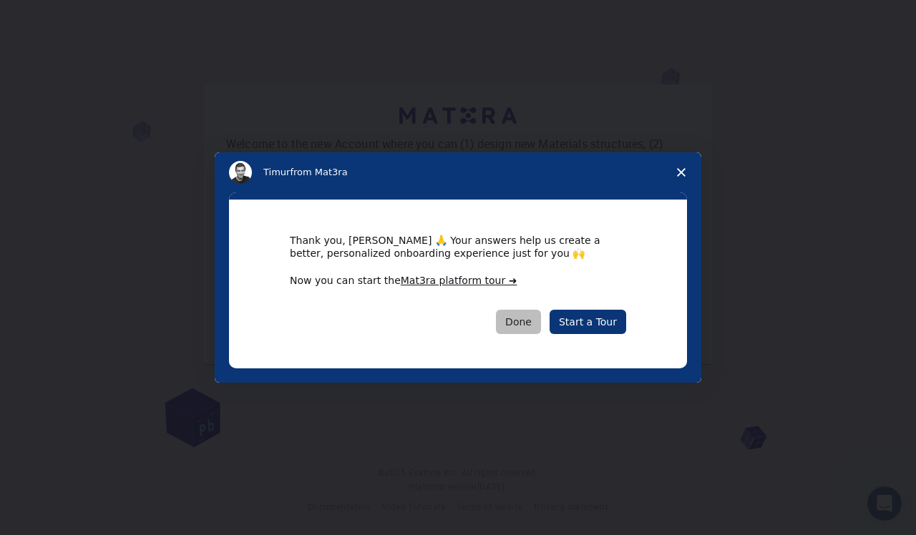
click at [532, 324] on button "Done" at bounding box center [518, 322] width 45 height 24
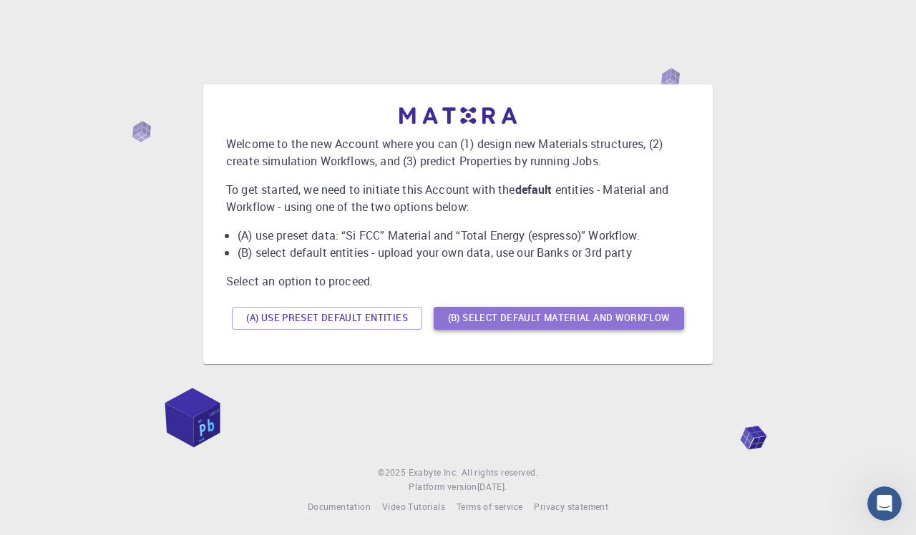
click at [494, 317] on button "(B) Select default material and workflow" at bounding box center [558, 318] width 250 height 23
